Goal: Information Seeking & Learning: Check status

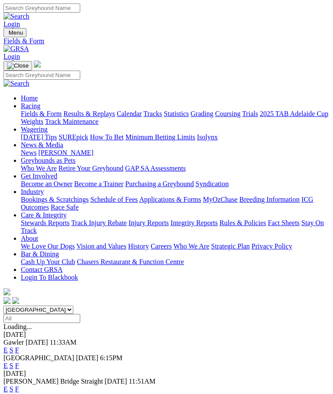
click at [61, 114] on link "Fields & Form" at bounding box center [41, 113] width 41 height 7
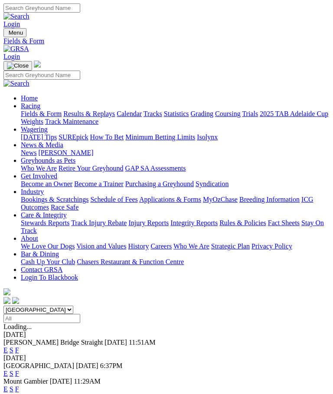
click at [19, 346] on link "F" at bounding box center [17, 349] width 4 height 7
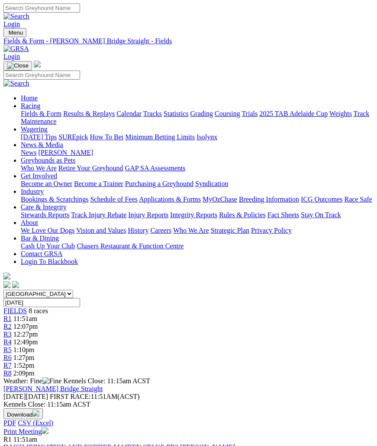
click at [7, 35] on img "Toggle navigation" at bounding box center [7, 35] width 0 height 0
click at [87, 117] on link "Results & Replays" at bounding box center [89, 113] width 52 height 7
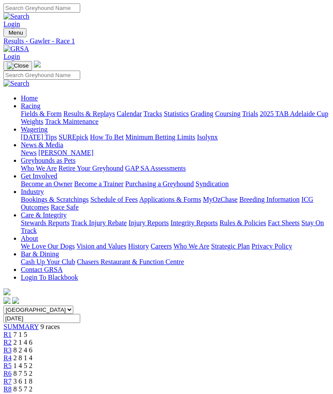
click at [9, 29] on span "Menu" at bounding box center [16, 32] width 14 height 6
click at [88, 117] on link "Results & Replays" at bounding box center [89, 113] width 52 height 7
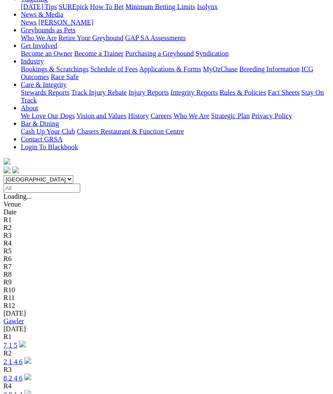
scroll to position [131, 0]
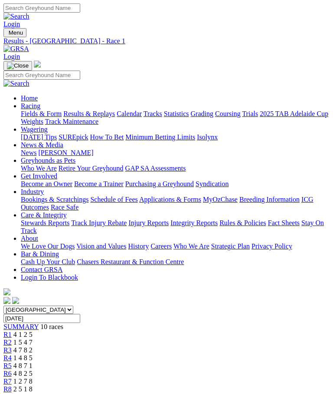
click at [7, 35] on img "Toggle navigation" at bounding box center [7, 35] width 0 height 0
click at [67, 219] on link "Care & Integrity" at bounding box center [44, 214] width 46 height 7
click at [170, 219] on link "Integrity Reports" at bounding box center [193, 222] width 47 height 7
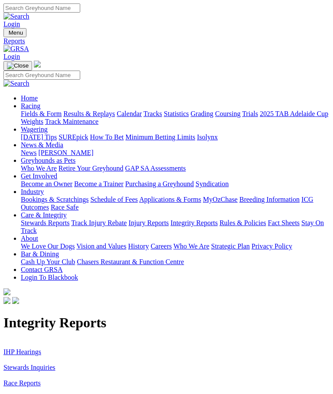
click at [29, 348] on link "IHP Hearings" at bounding box center [22, 351] width 38 height 7
click at [53, 364] on link "Stewards Inquiries" at bounding box center [29, 367] width 52 height 7
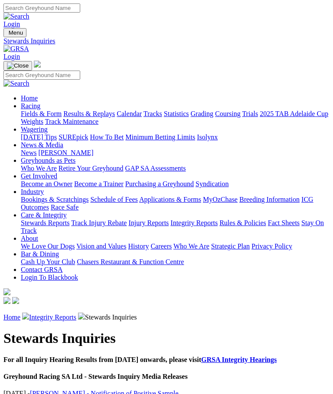
click at [7, 35] on img "Toggle navigation" at bounding box center [7, 35] width 0 height 0
